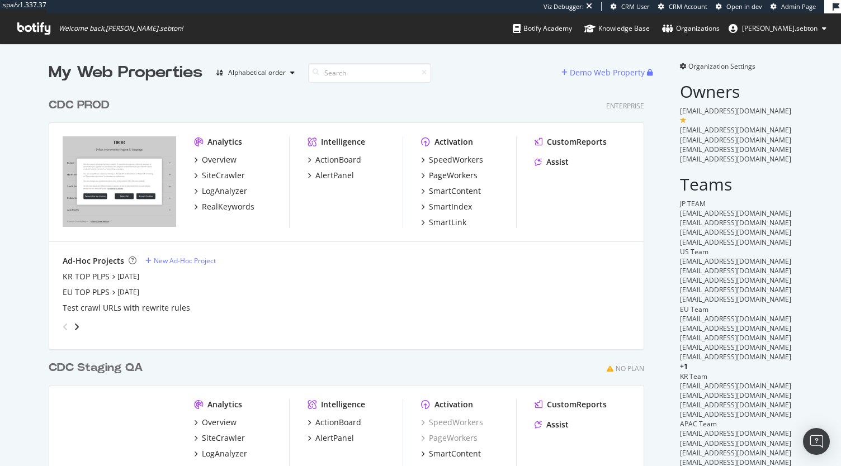
scroll to position [481, 595]
click at [238, 205] on div "RealKeywords" at bounding box center [228, 206] width 53 height 11
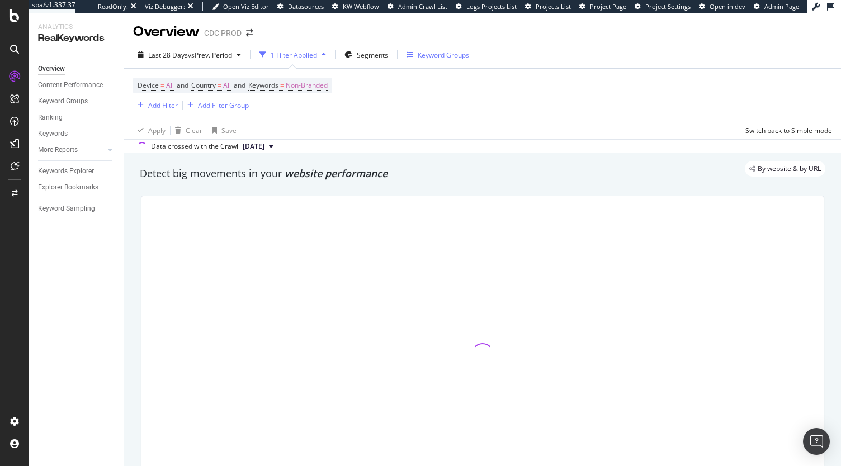
click at [429, 55] on div "Keyword Groups" at bounding box center [442, 55] width 51 height 10
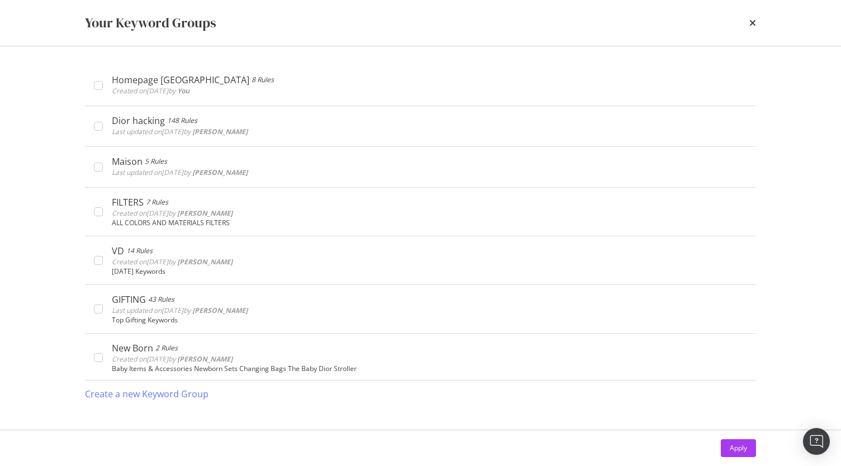
scroll to position [312, 0]
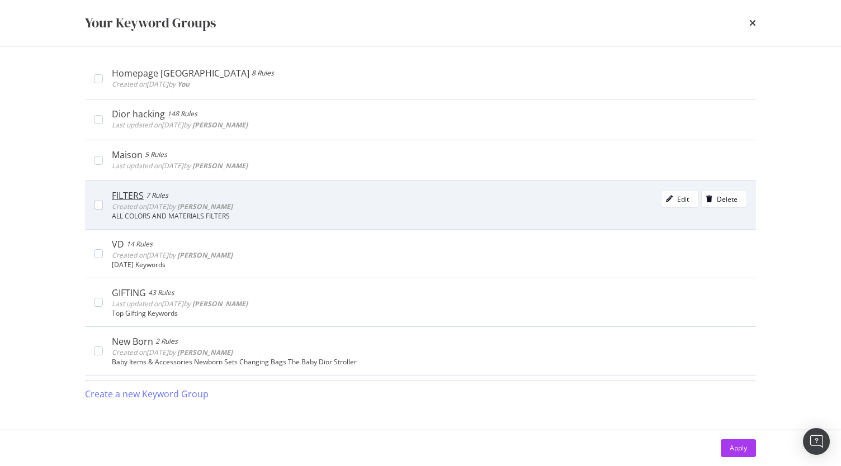
click at [333, 198] on div "FILTERS 7 Rules Created on [DATE] by [PERSON_NAME] Edit Delete" at bounding box center [429, 201] width 635 height 22
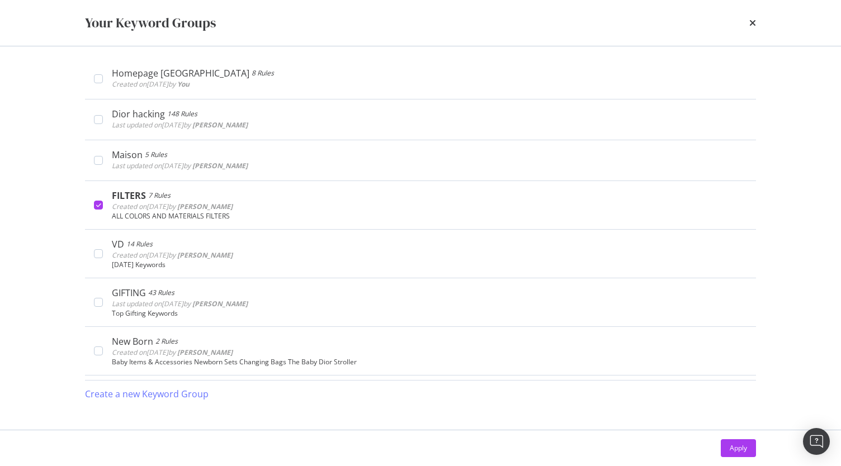
drag, startPoint x: 289, startPoint y: 206, endPoint x: 55, endPoint y: 286, distance: 247.4
click at [55, 286] on div "Your Keyword Groups [DEMOGRAPHIC_DATA] Dior 19 Rules Last updated on [DATE] by …" at bounding box center [420, 233] width 841 height 466
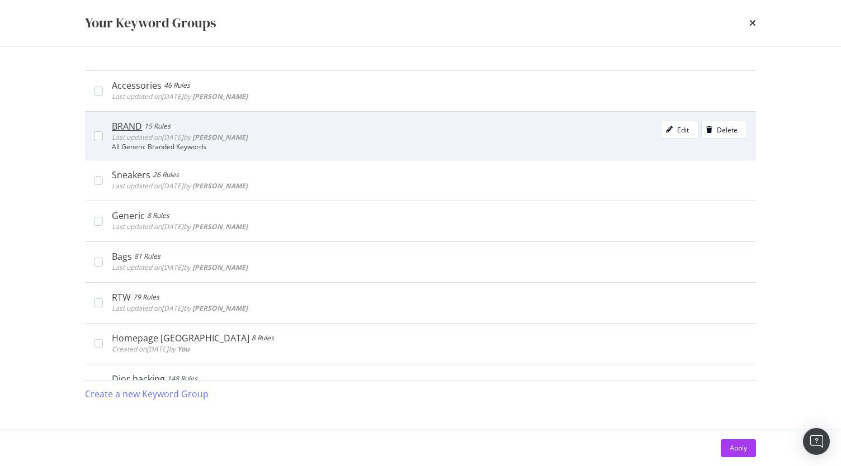
scroll to position [50, 0]
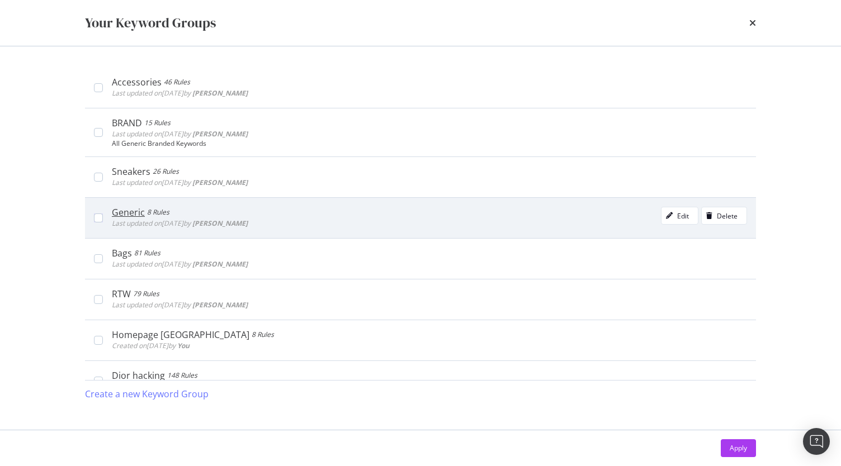
click at [140, 216] on div "Generic" at bounding box center [128, 212] width 33 height 11
click at [666, 213] on div "modal" at bounding box center [669, 215] width 16 height 7
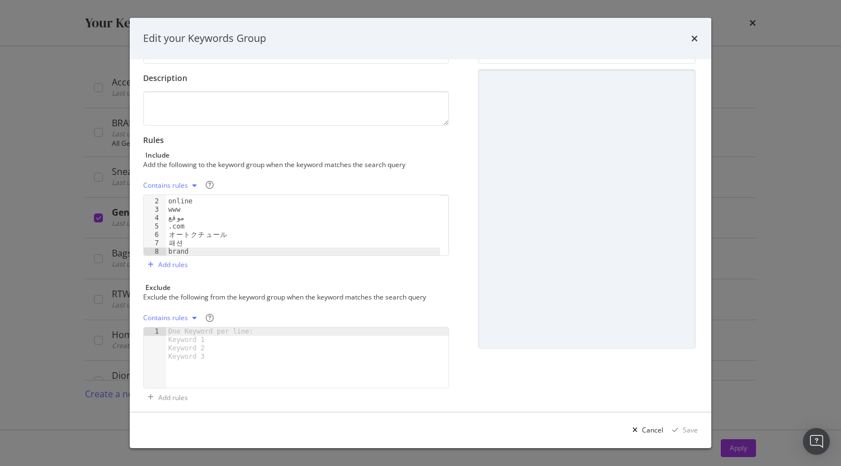
scroll to position [0, 0]
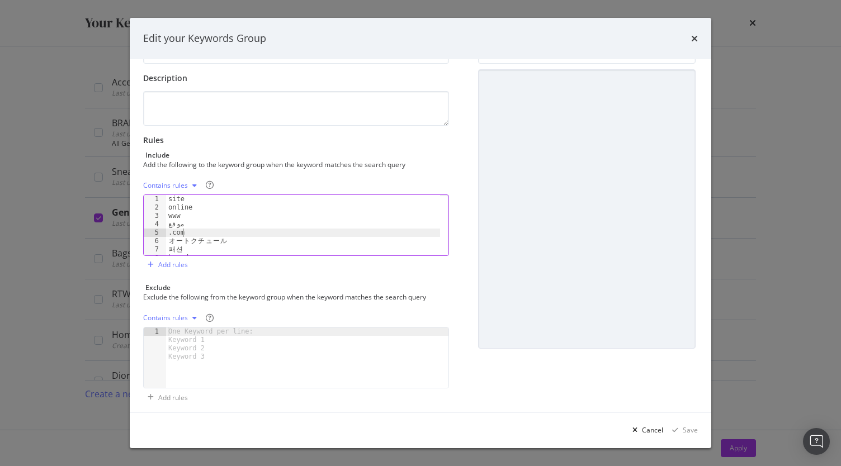
click at [198, 232] on div "site online www موقع .com オ ー ト ク チ ュ ー ル 패 [PERSON_NAME]" at bounding box center [303, 234] width 274 height 78
type textarea "패션 brand"
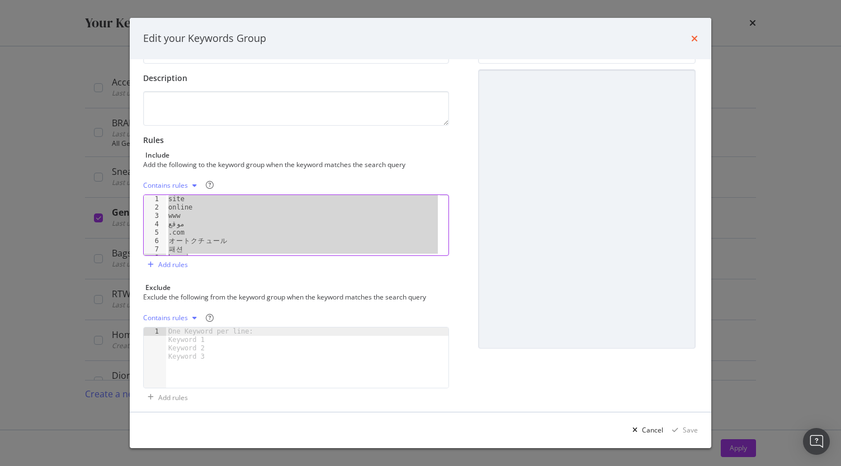
click at [691, 38] on icon "times" at bounding box center [694, 38] width 7 height 9
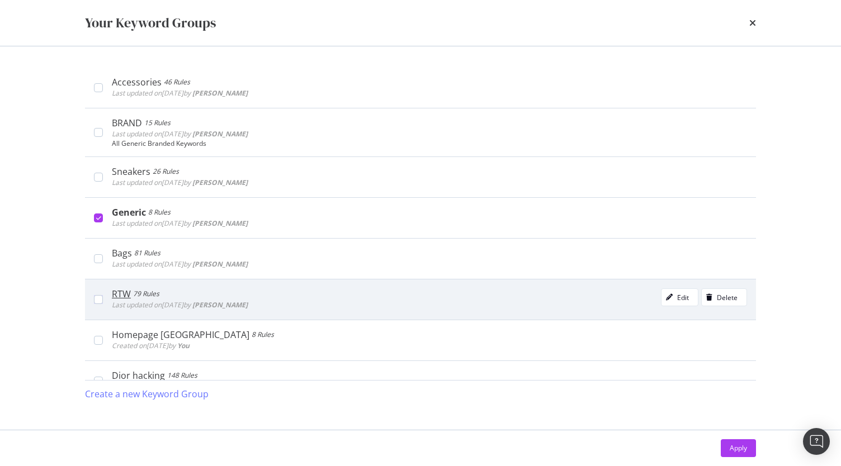
click at [153, 294] on div "79 Rules" at bounding box center [146, 293] width 26 height 11
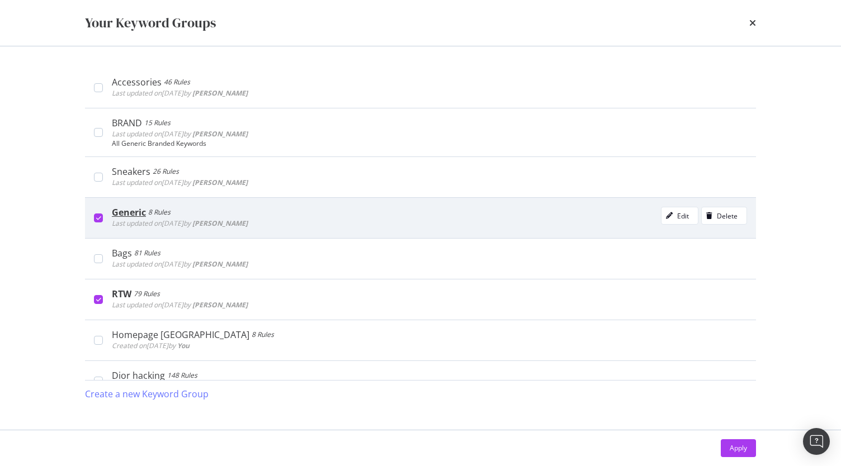
click at [103, 219] on div "Generic 8 Rules Last updated on [DATE] by [PERSON_NAME] Edit Delete" at bounding box center [425, 218] width 644 height 22
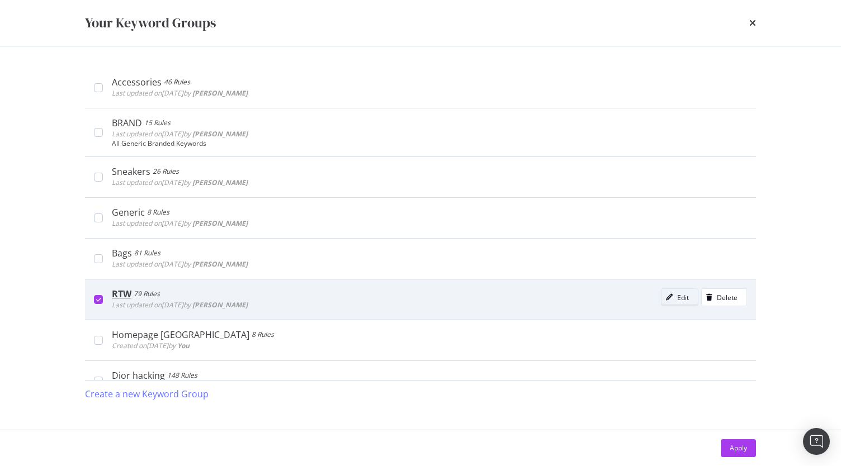
click at [666, 294] on icon "modal" at bounding box center [669, 297] width 7 height 7
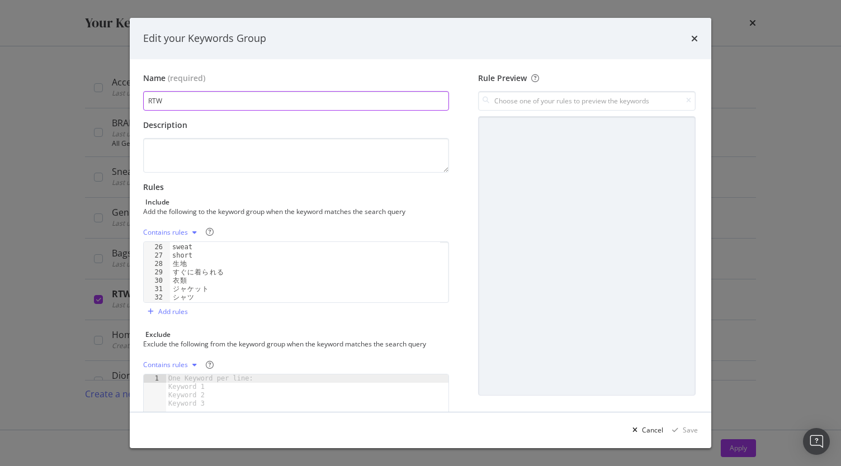
scroll to position [210, 0]
click at [696, 37] on icon "times" at bounding box center [694, 38] width 7 height 9
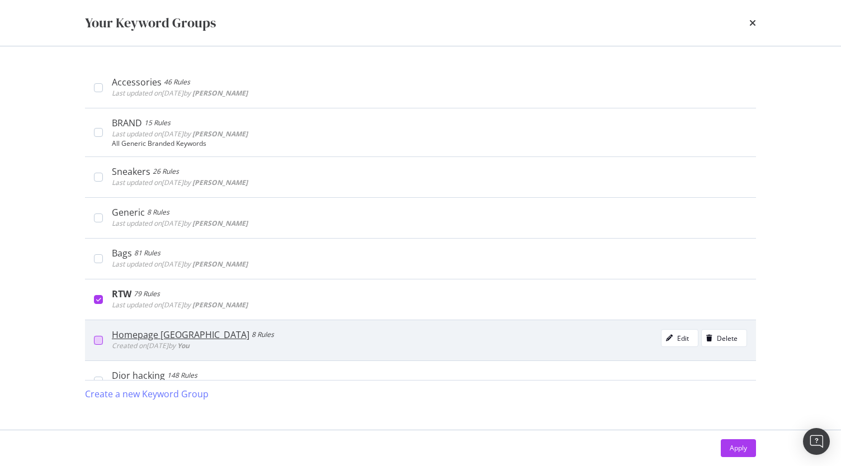
click at [97, 336] on div "modal" at bounding box center [98, 340] width 9 height 9
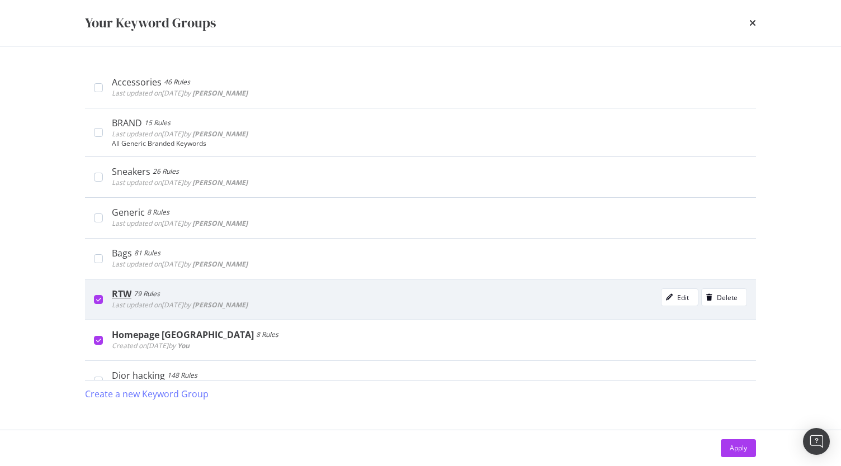
click at [98, 295] on div "modal" at bounding box center [98, 299] width 9 height 9
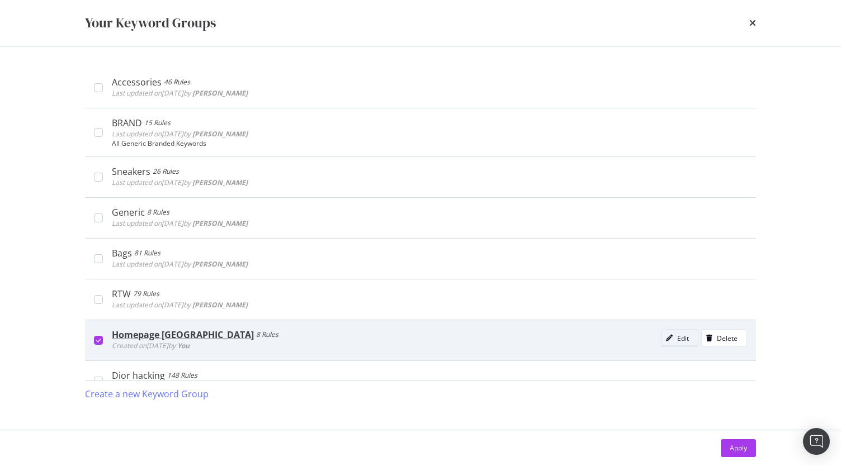
click at [666, 335] on icon "modal" at bounding box center [669, 338] width 7 height 7
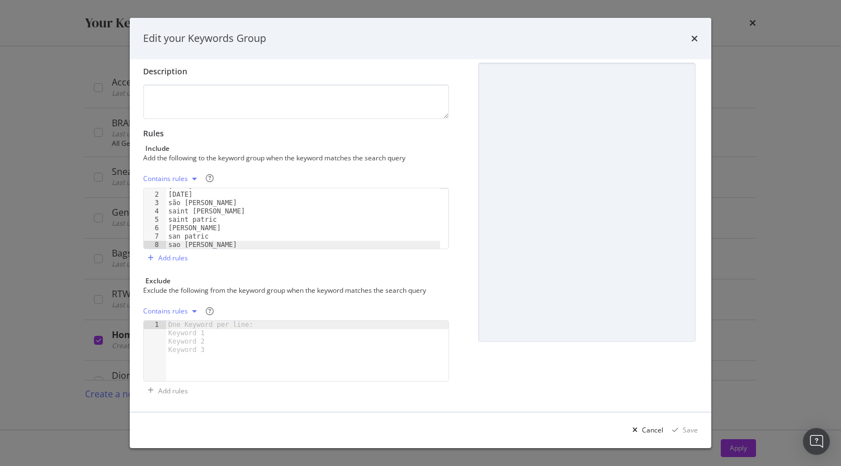
scroll to position [0, 0]
click at [51, 265] on div "Edit your Keywords Group Name (required) Homepage Brazil Description Rules Incl…" at bounding box center [420, 233] width 841 height 466
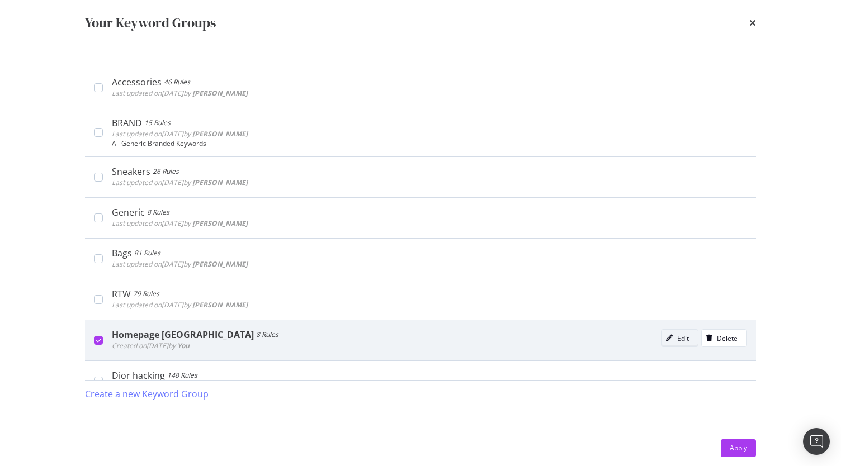
click at [666, 336] on icon "modal" at bounding box center [669, 338] width 7 height 7
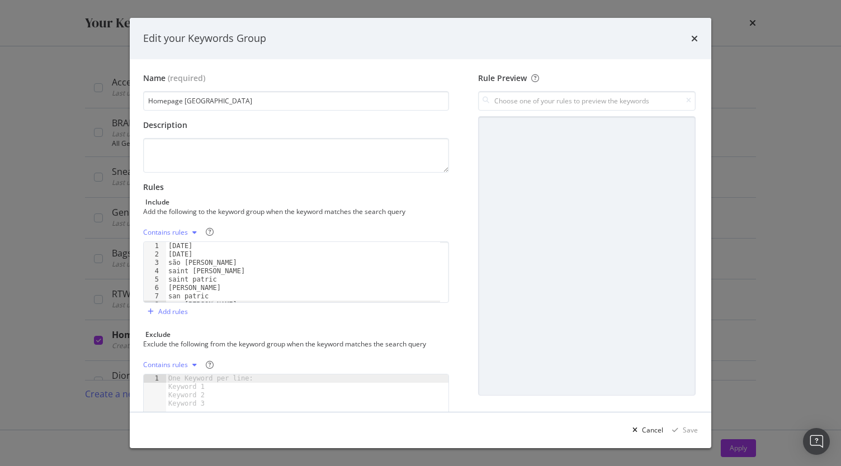
click at [50, 314] on div "Edit your Keywords Group Name (required) Homepage Brazil Description Rules Incl…" at bounding box center [420, 233] width 841 height 466
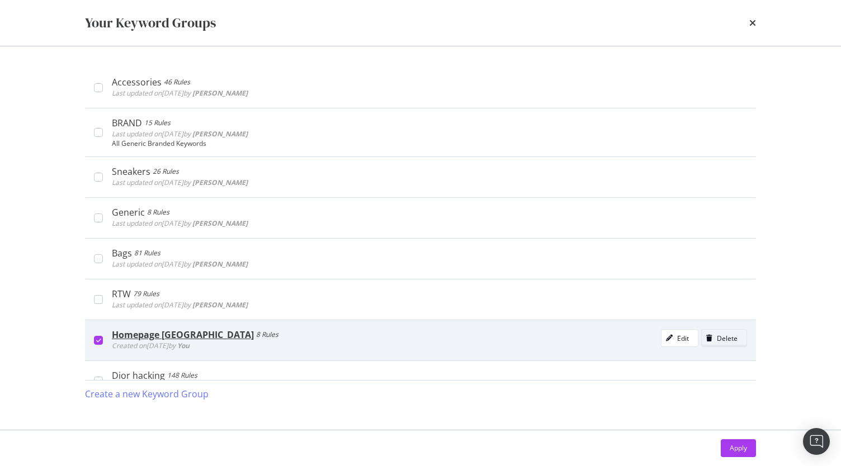
click at [725, 335] on div "Delete" at bounding box center [726, 339] width 21 height 10
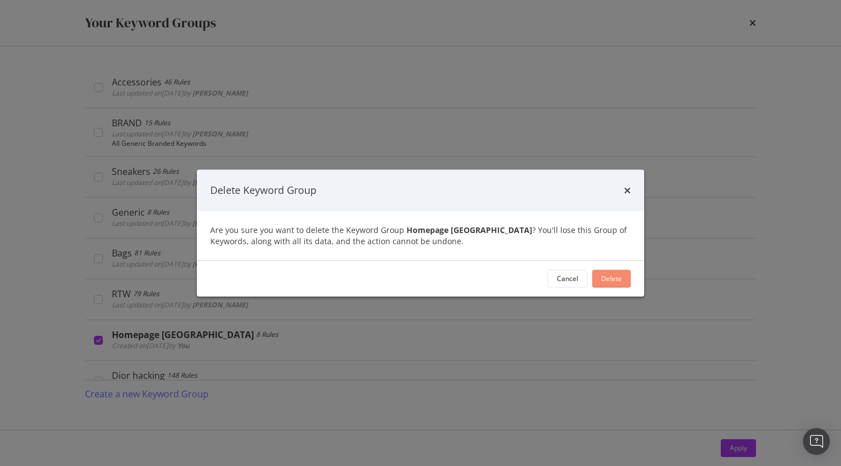
click at [613, 278] on div "Delete" at bounding box center [611, 279] width 21 height 10
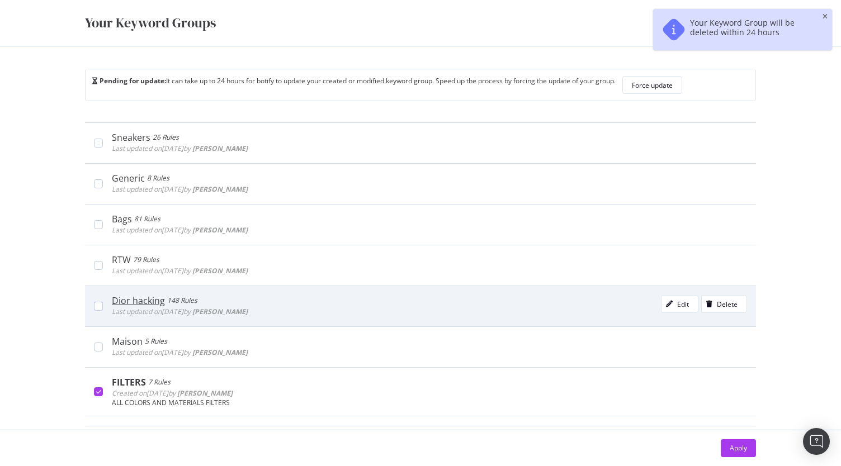
scroll to position [131, 0]
click at [94, 301] on div "modal" at bounding box center [98, 305] width 9 height 9
click at [666, 303] on icon "modal" at bounding box center [669, 303] width 7 height 7
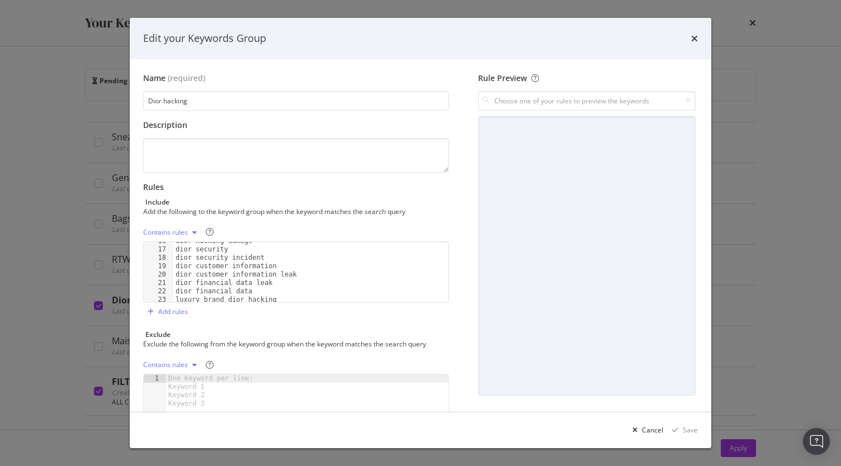
type textarea "dior customer information leak"
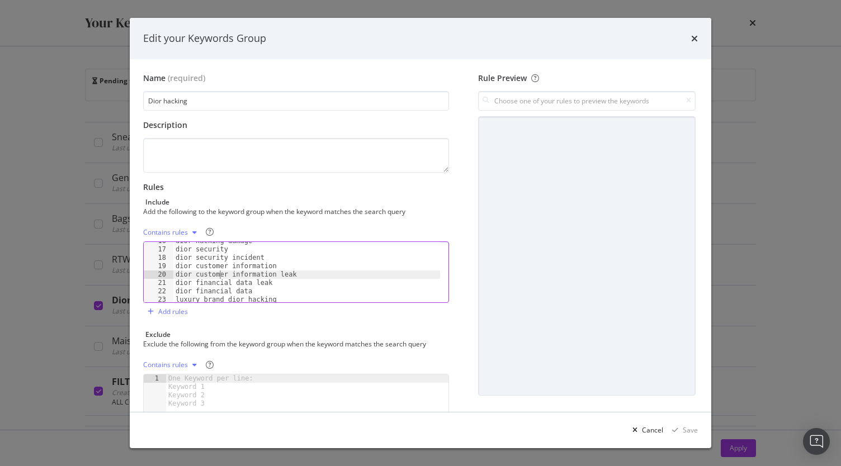
click at [220, 278] on div "dior hacking damage dior security dior security incident dior customer informat…" at bounding box center [306, 276] width 267 height 78
click at [13, 307] on div "Edit your Keywords Group Name (required) Dior hacking Description Rules Include…" at bounding box center [420, 233] width 841 height 466
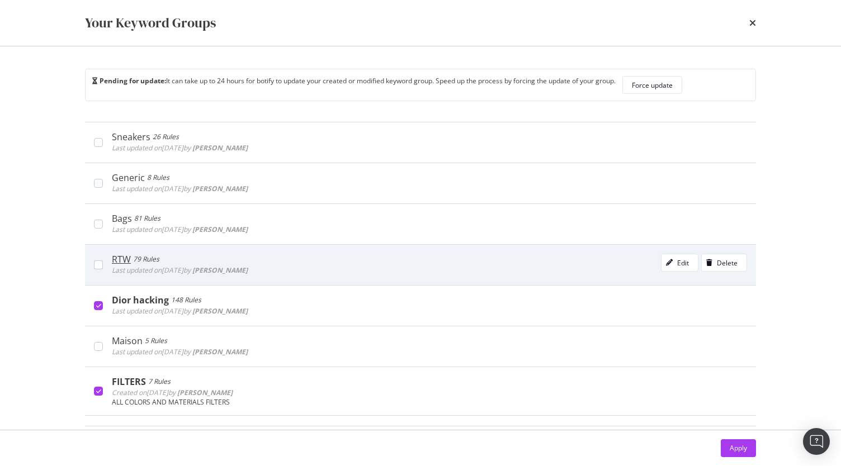
scroll to position [184, 0]
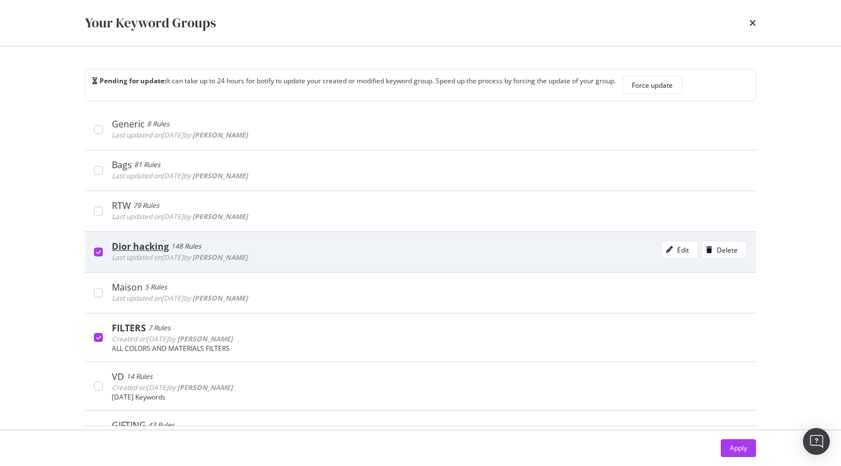
click at [98, 251] on icon "modal" at bounding box center [98, 252] width 5 height 6
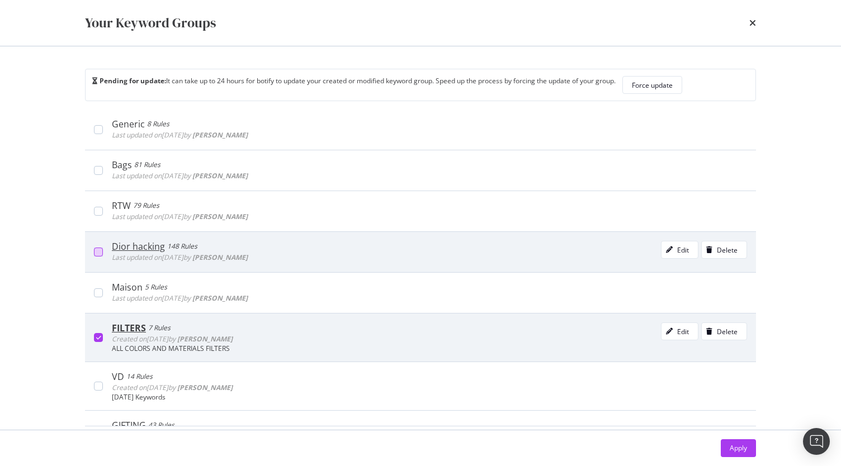
click at [98, 335] on icon "modal" at bounding box center [98, 338] width 5 height 6
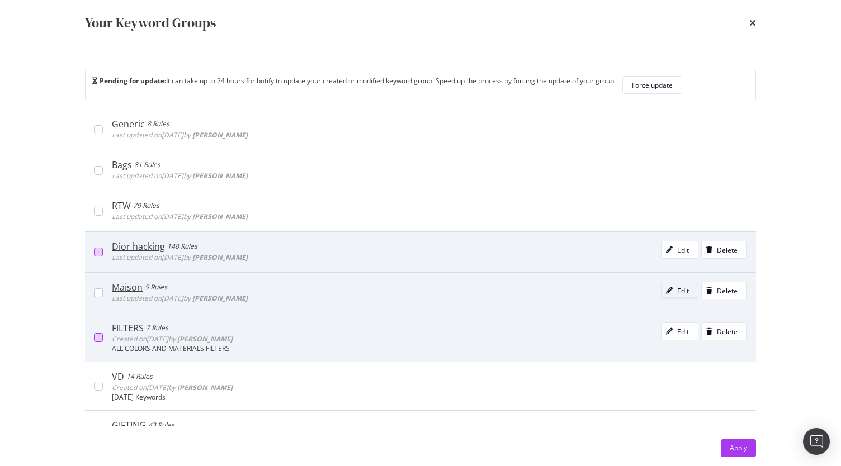
click at [661, 288] on div "modal" at bounding box center [669, 290] width 16 height 7
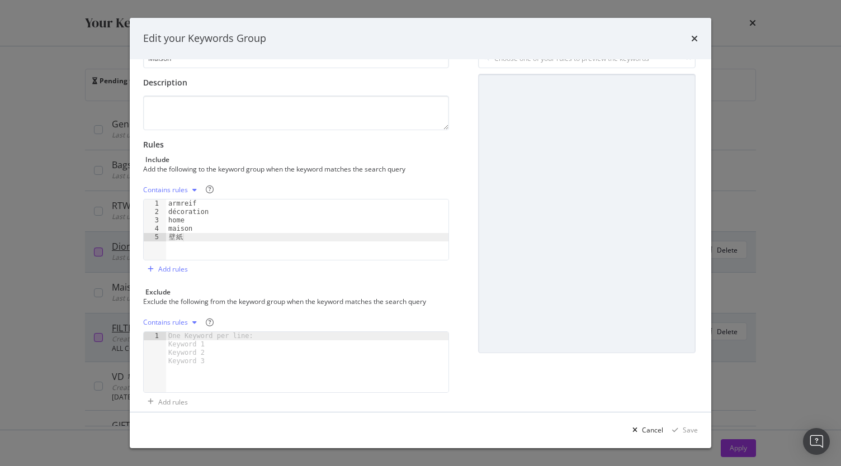
scroll to position [45, 0]
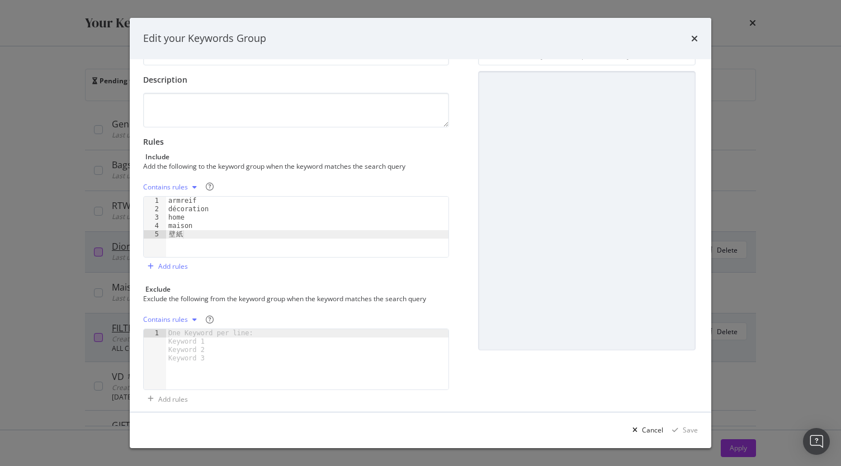
click at [36, 284] on div "Edit your Keywords Group Name (required) Maison Description Rules Include Add t…" at bounding box center [420, 233] width 841 height 466
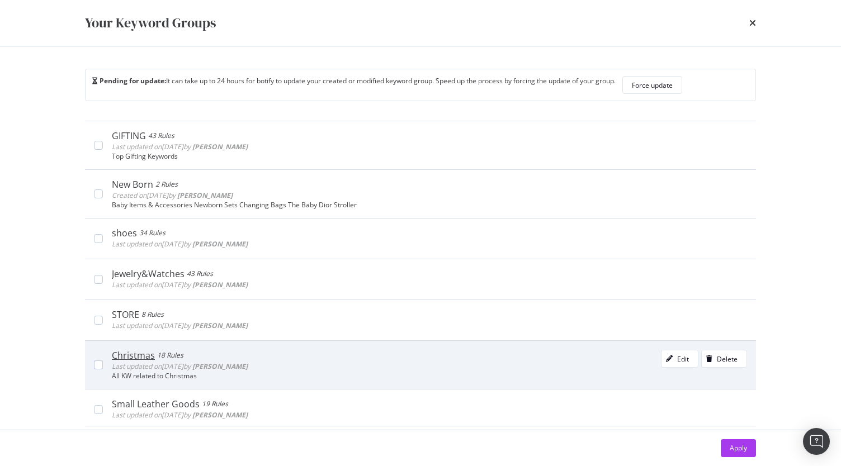
scroll to position [23, 0]
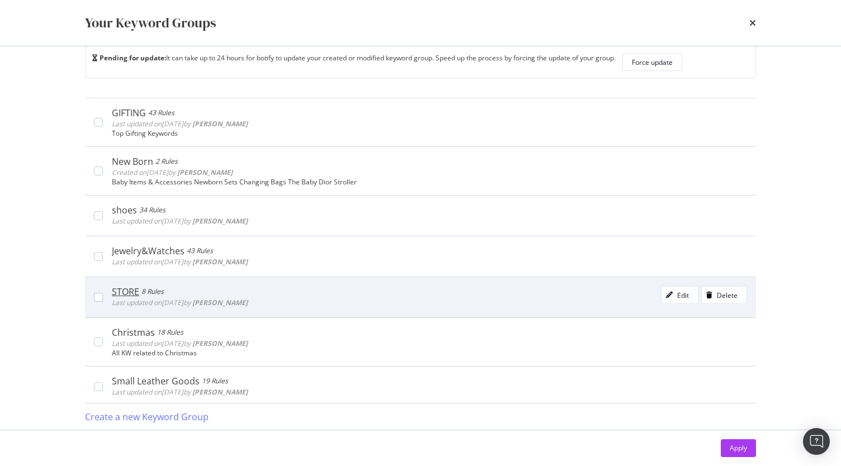
click at [134, 289] on div "STORE" at bounding box center [125, 291] width 27 height 11
click at [677, 293] on div "Edit" at bounding box center [683, 296] width 12 height 10
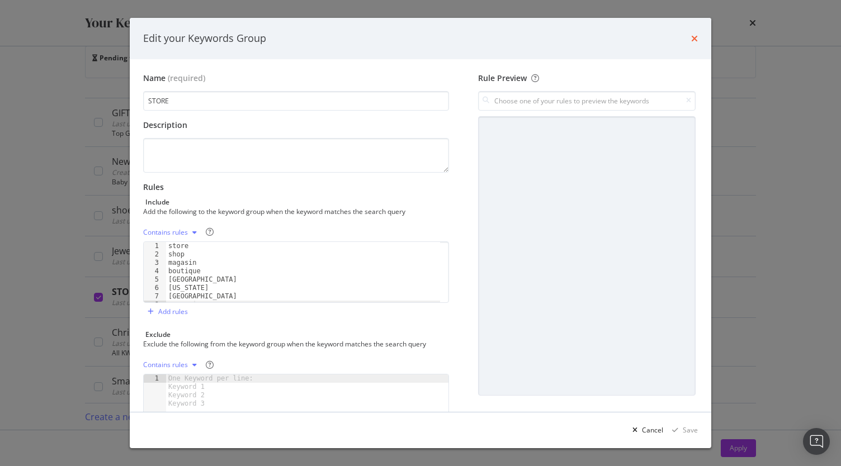
click at [693, 37] on icon "times" at bounding box center [694, 38] width 7 height 9
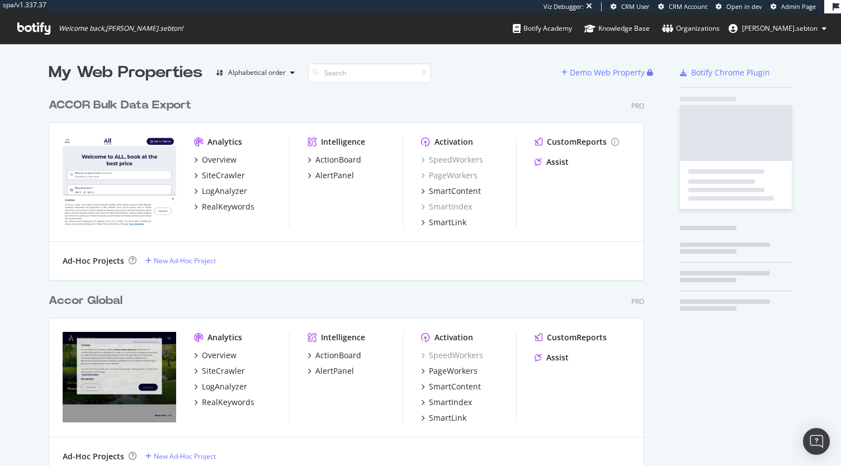
scroll to position [2421, 595]
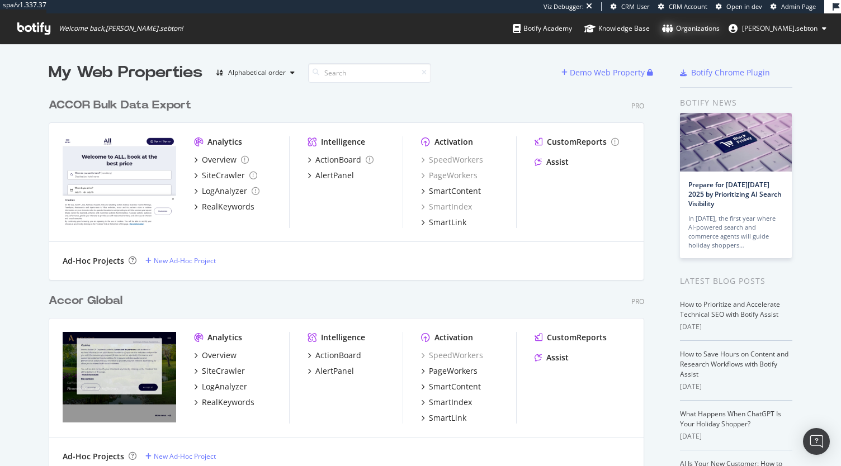
click at [719, 27] on div "Organizations" at bounding box center [691, 28] width 58 height 11
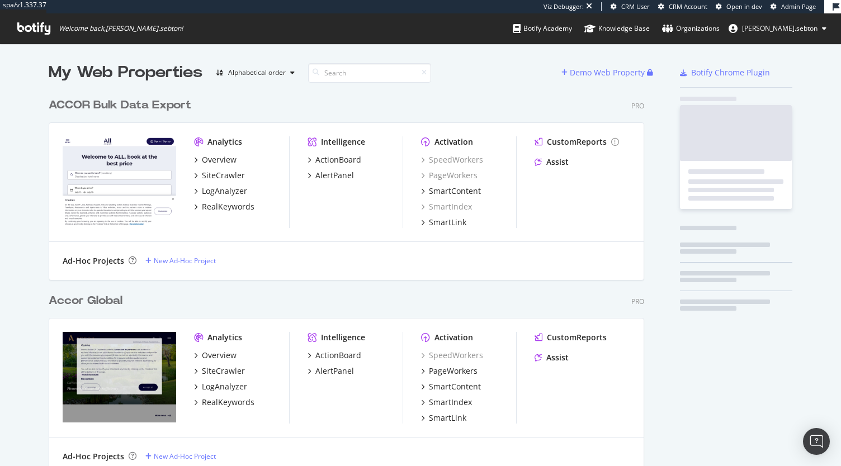
scroll to position [2421, 595]
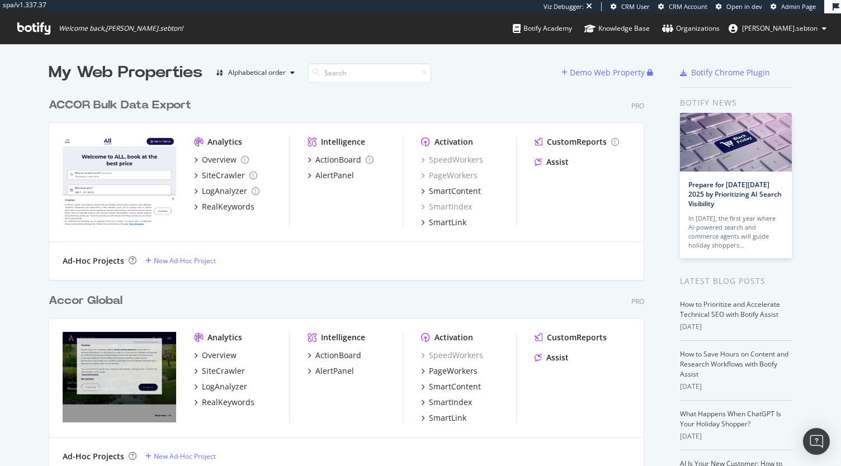
click at [118, 112] on div "ACCOR Bulk Data Export" at bounding box center [120, 105] width 143 height 16
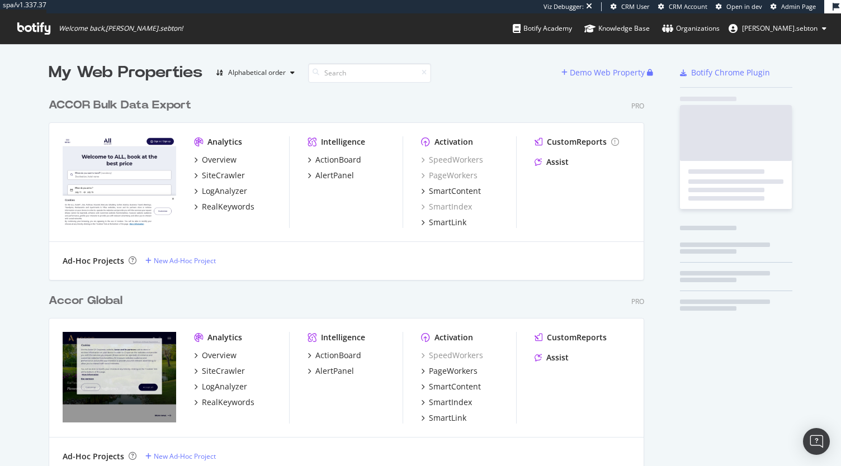
scroll to position [2421, 595]
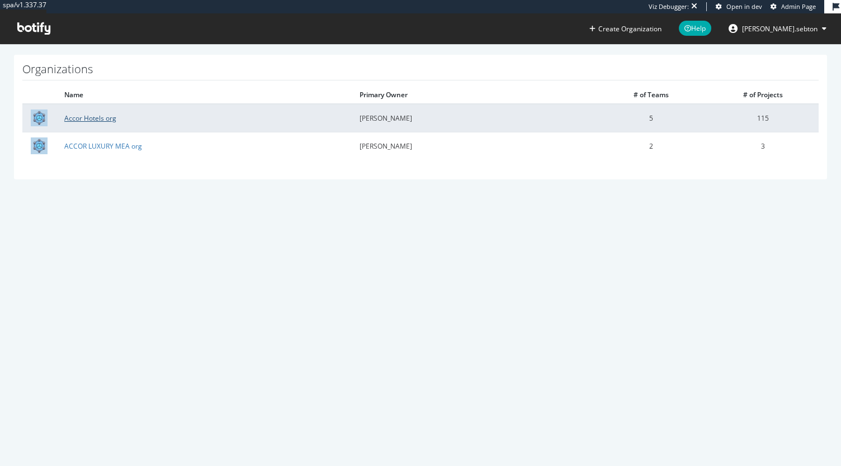
click at [97, 120] on link "Accor Hotels org" at bounding box center [90, 118] width 52 height 10
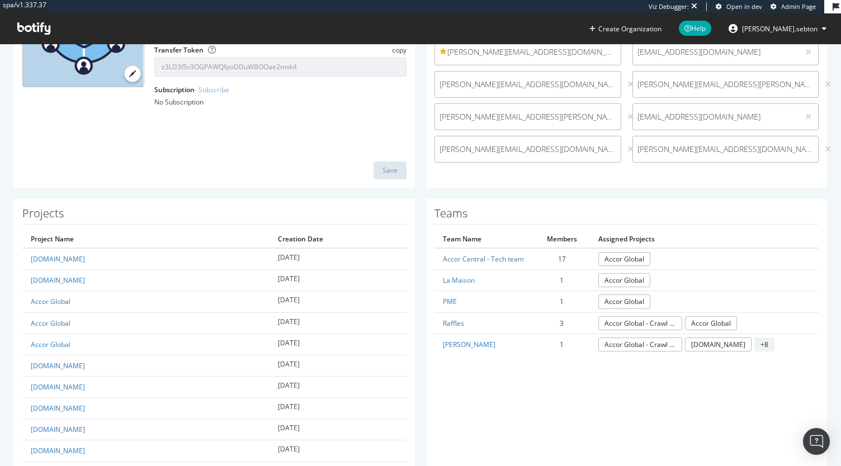
scroll to position [155, 0]
click at [446, 342] on link "Yuri" at bounding box center [469, 344] width 53 height 10
